Goal: Find specific page/section: Find specific page/section

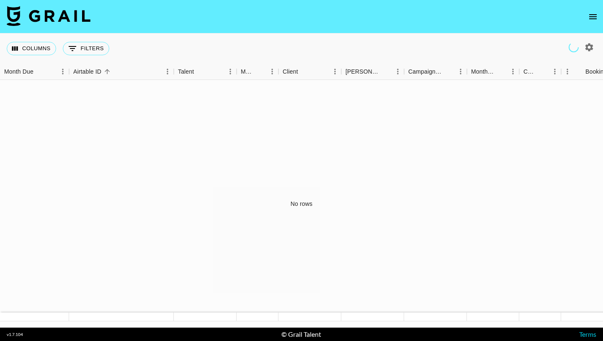
click at [591, 11] on button "open drawer" at bounding box center [592, 16] width 17 height 17
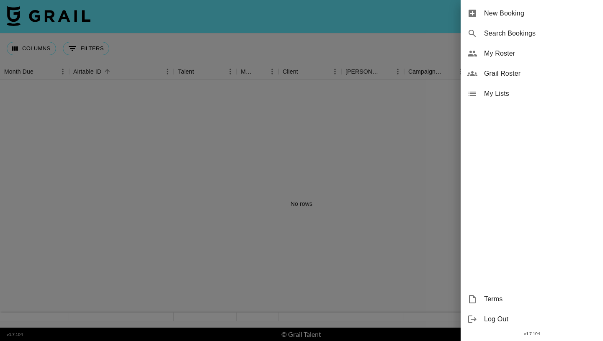
click at [505, 52] on span "My Roster" at bounding box center [540, 54] width 112 height 10
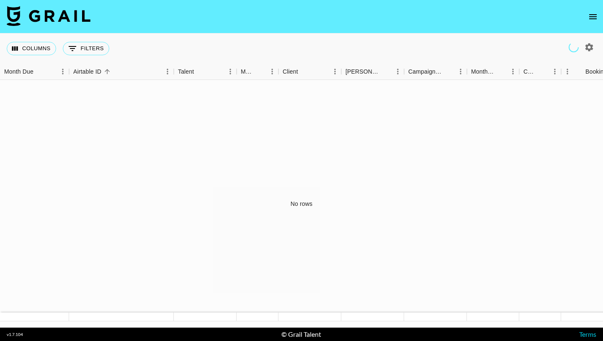
click at [593, 14] on icon "open drawer" at bounding box center [593, 16] width 8 height 5
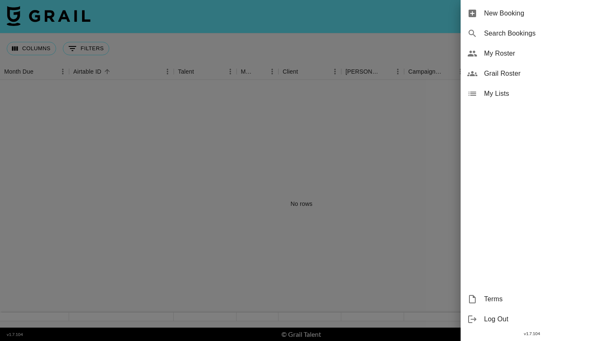
click at [519, 52] on span "My Roster" at bounding box center [540, 54] width 112 height 10
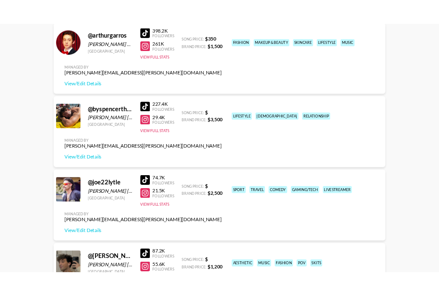
scroll to position [172, 0]
